Goal: Navigation & Orientation: Find specific page/section

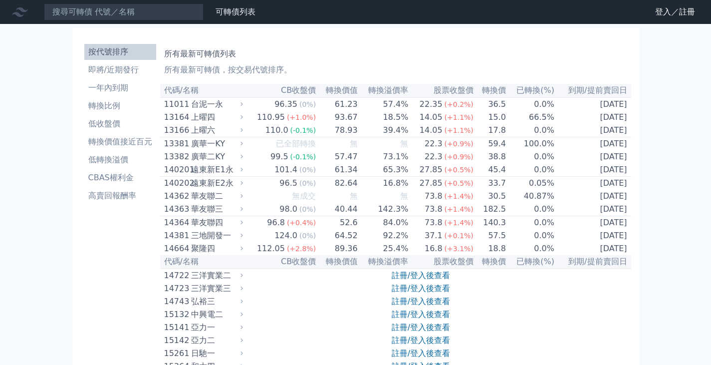
click at [664, 12] on link "登入／註冊" at bounding box center [675, 12] width 56 height 16
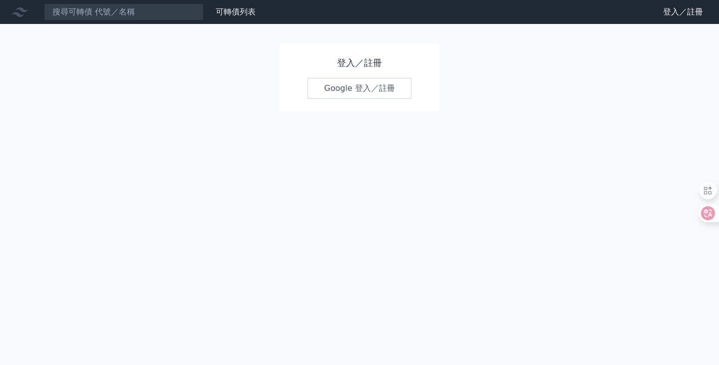
click at [364, 91] on link "Google 登入／註冊" at bounding box center [359, 88] width 104 height 21
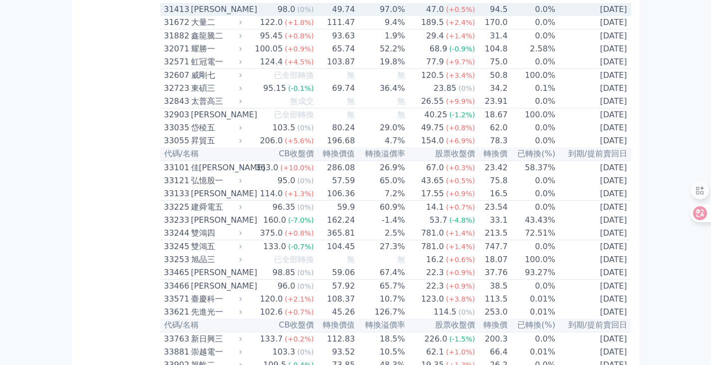
scroll to position [1746, 0]
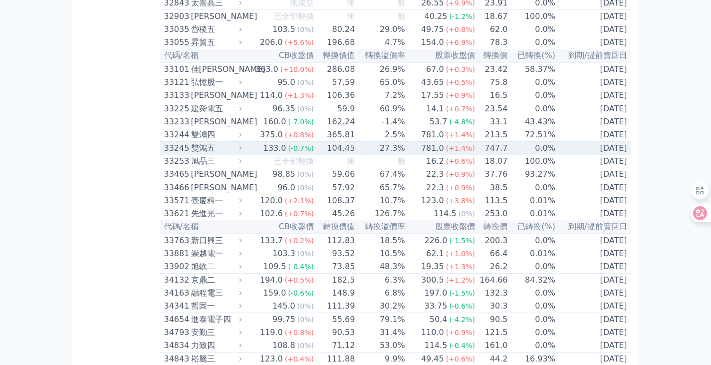
click at [165, 154] on div "33245" at bounding box center [176, 148] width 24 height 12
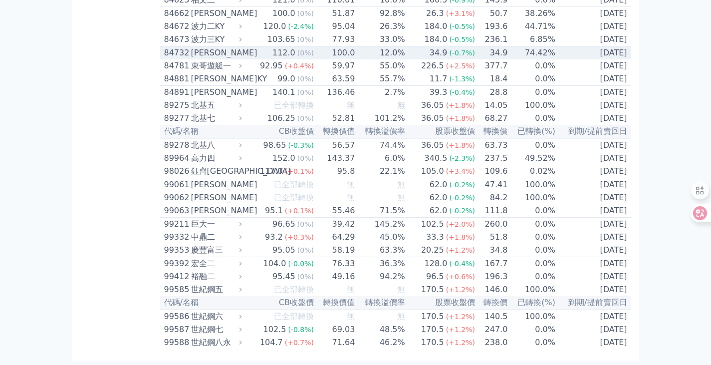
scroll to position [6192, 0]
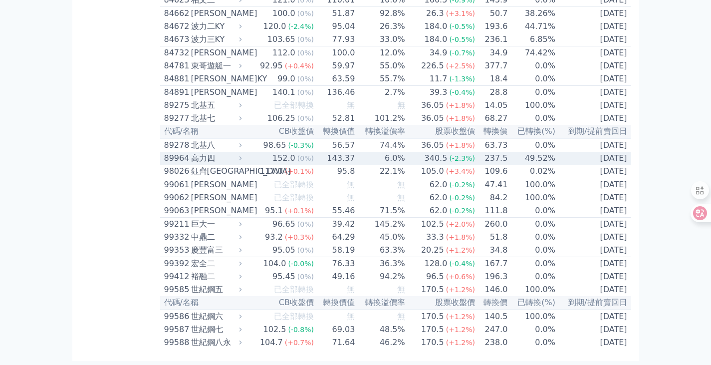
click at [169, 152] on div "89964" at bounding box center [176, 158] width 24 height 12
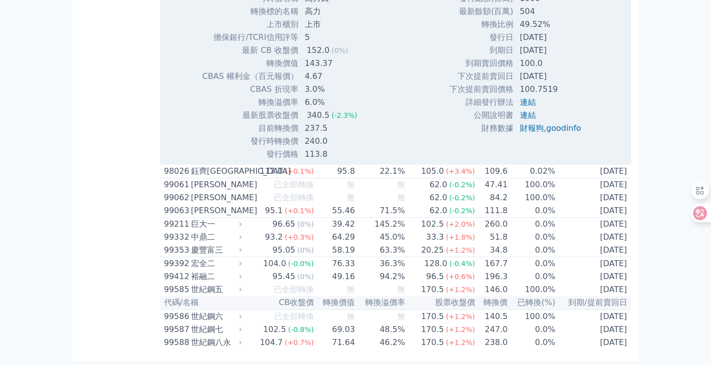
scroll to position [6242, 0]
